Goal: Task Accomplishment & Management: Complete application form

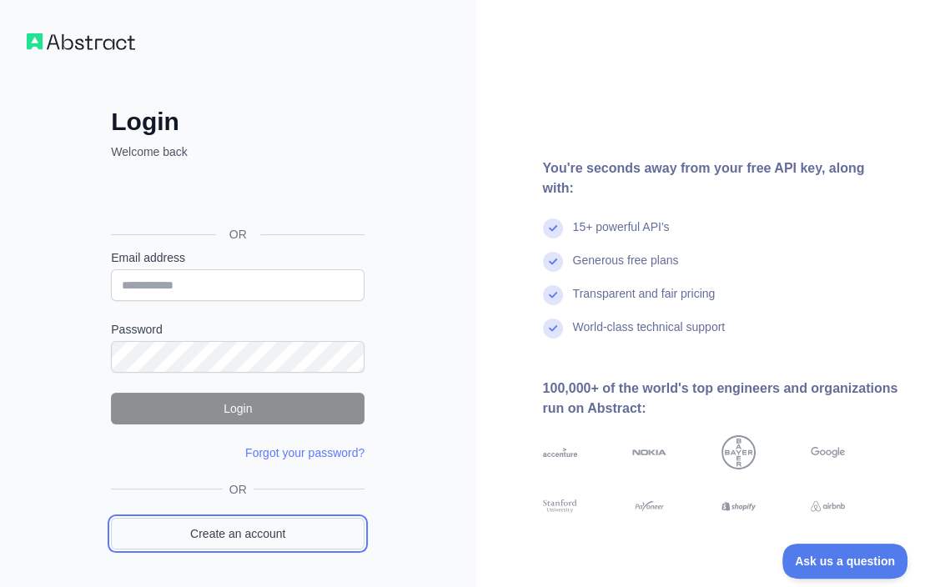
click at [206, 535] on link "Create an account" at bounding box center [237, 534] width 253 height 32
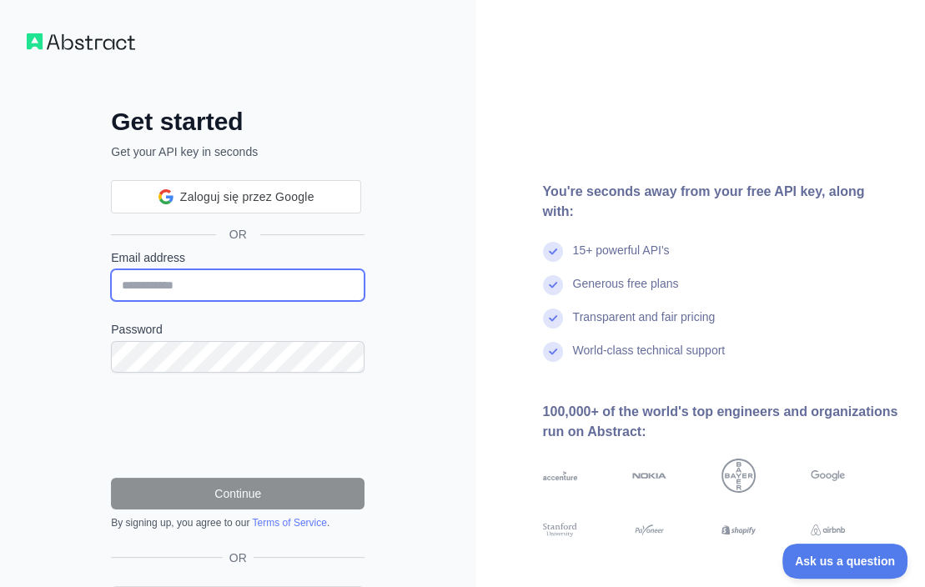
click at [185, 288] on input "Email address" at bounding box center [237, 285] width 253 height 32
paste input "**********"
type input "**********"
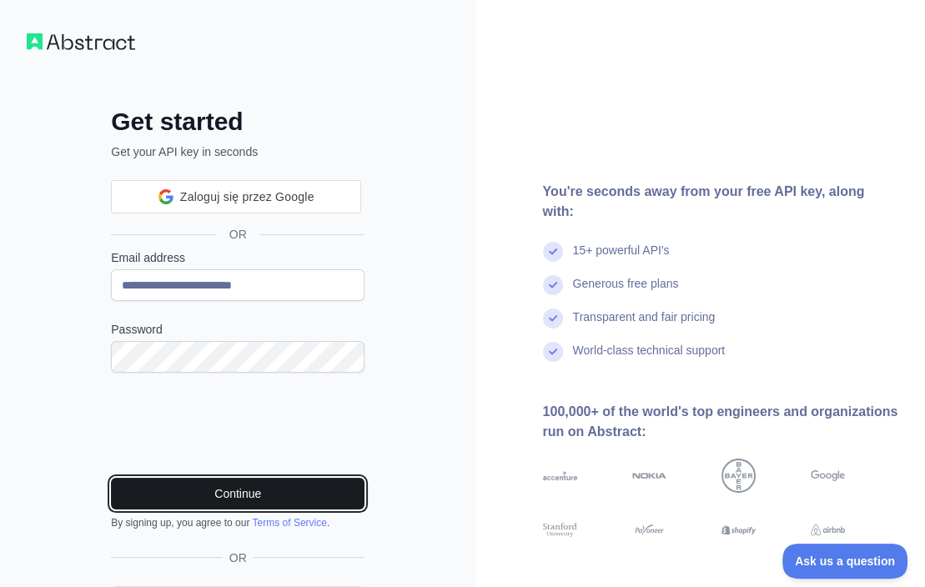
click at [218, 498] on button "Continue" at bounding box center [237, 494] width 253 height 32
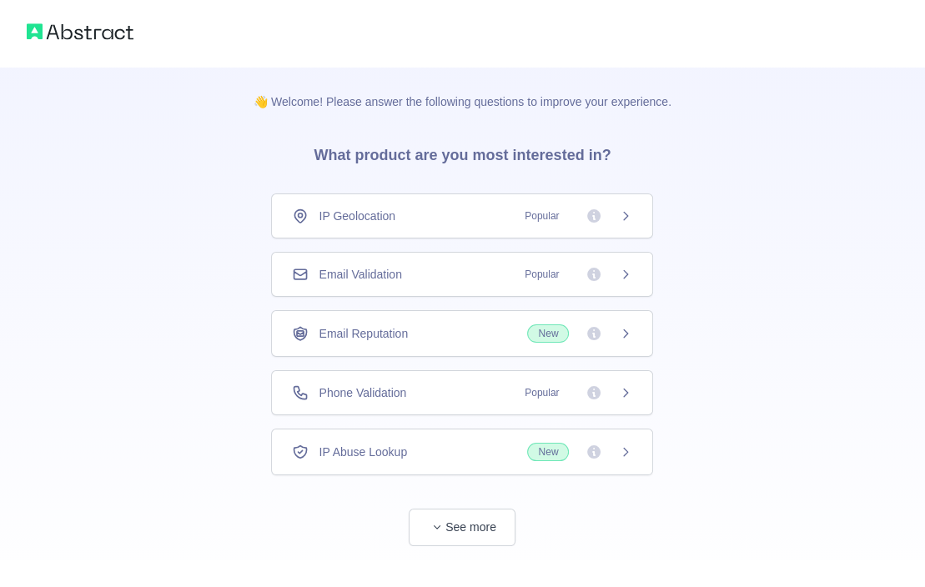
click at [448, 274] on div "Email Validation Popular" at bounding box center [462, 274] width 340 height 17
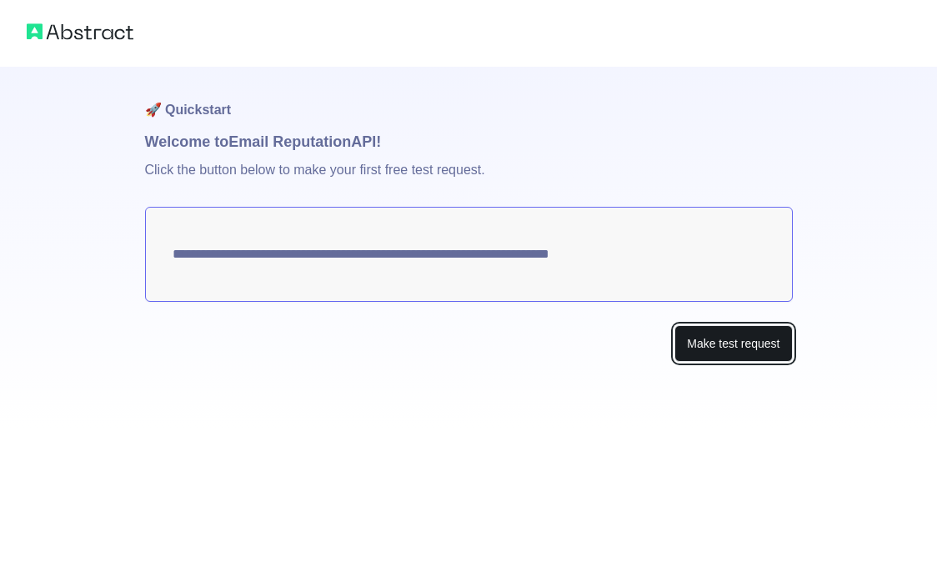
click at [759, 347] on button "Make test request" at bounding box center [734, 344] width 118 height 38
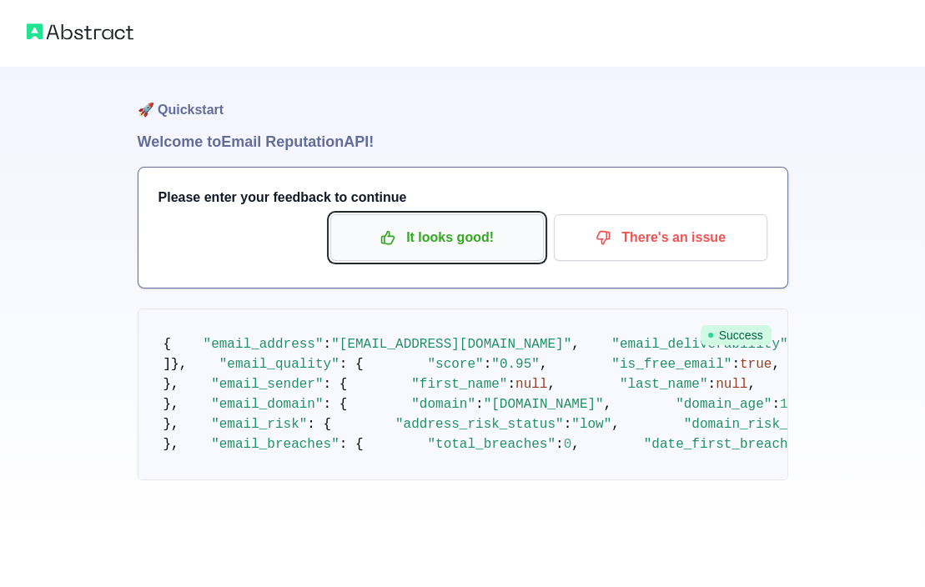
click at [490, 239] on p "It looks good!" at bounding box center [437, 237] width 188 height 28
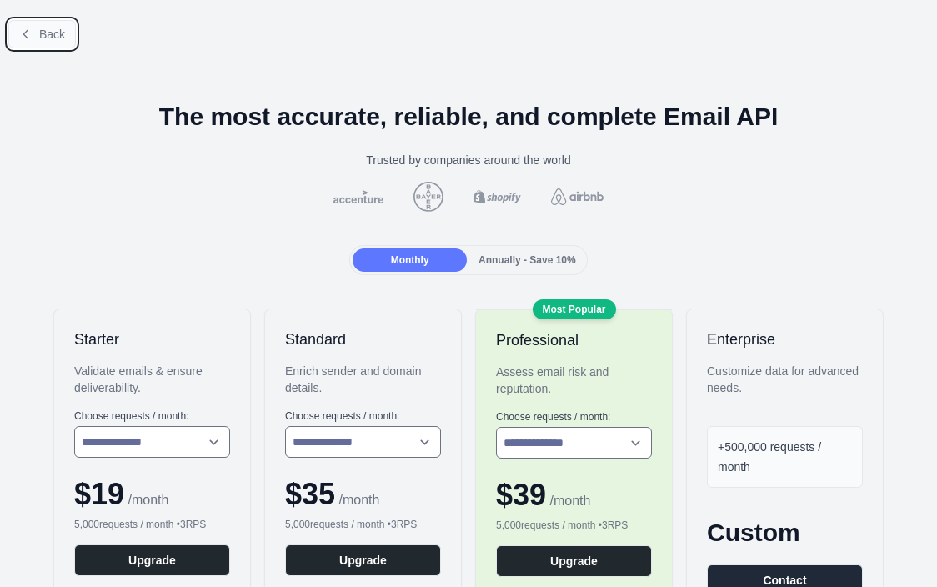
click at [41, 34] on span "Back" at bounding box center [52, 34] width 26 height 13
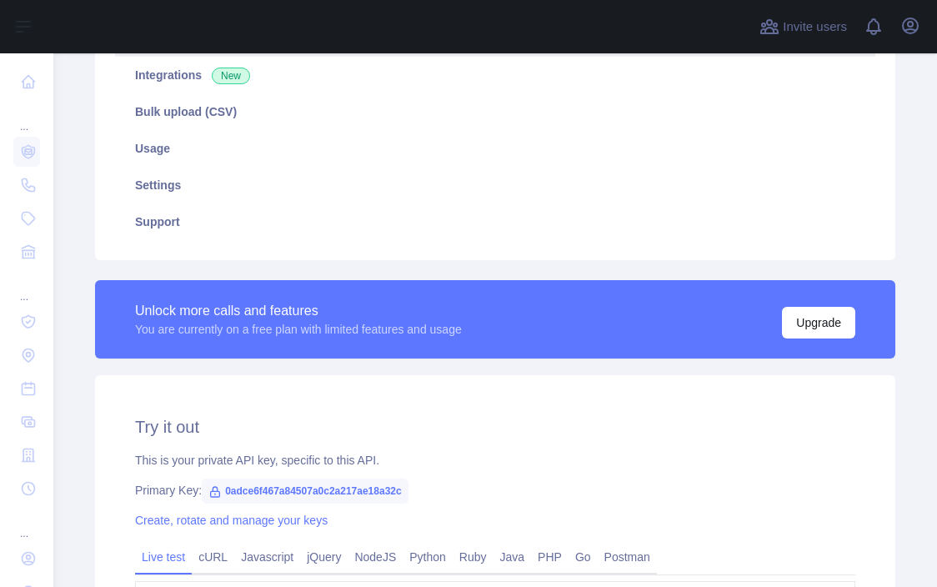
scroll to position [500, 0]
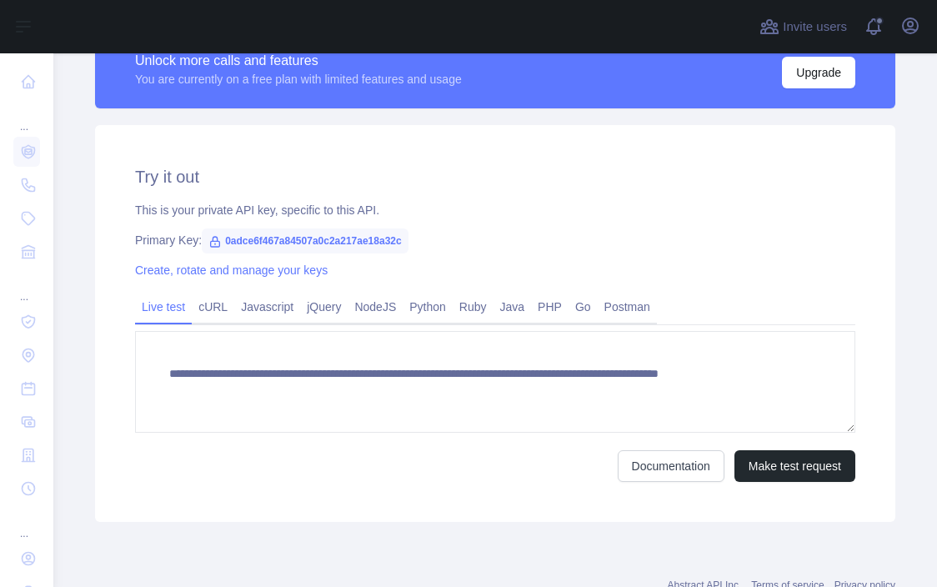
click at [262, 240] on span "0adce6f467a84507a0c2a217ae18a32c" at bounding box center [305, 240] width 207 height 25
copy span "0adce6f467a84507a0c2a217ae18a32c"
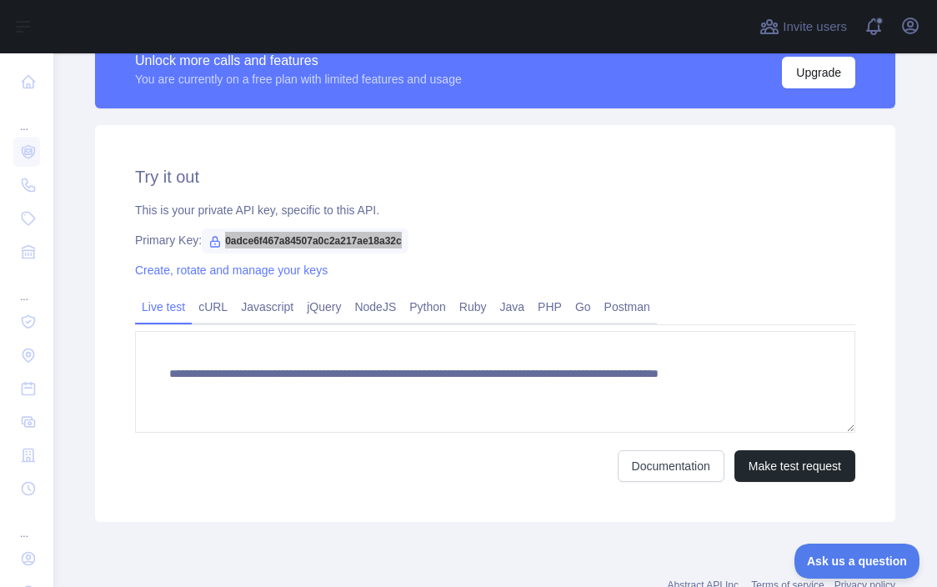
scroll to position [0, 0]
